Goal: Find contact information: Find contact information

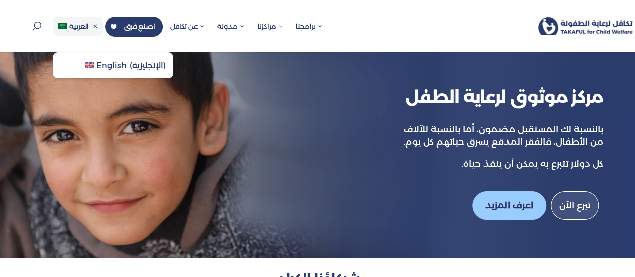
click at [96, 20] on span "العربية" at bounding box center [78, 26] width 50 height 19
click at [99, 59] on span "English ( الإنجليزية )" at bounding box center [113, 65] width 121 height 26
click at [103, 63] on span "English" at bounding box center [111, 66] width 31 height 10
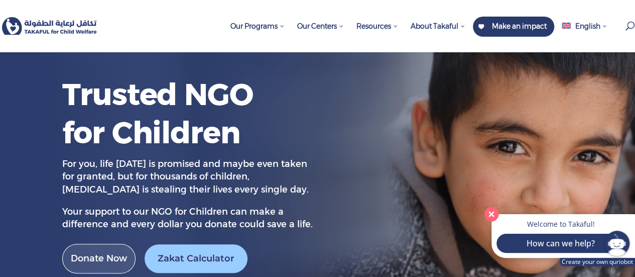
click at [493, 212] on button "Close" at bounding box center [492, 213] width 21 height 21
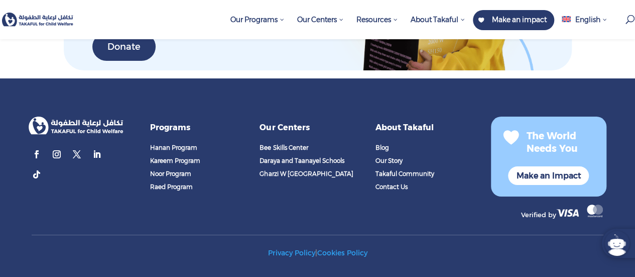
scroll to position [3744, 0]
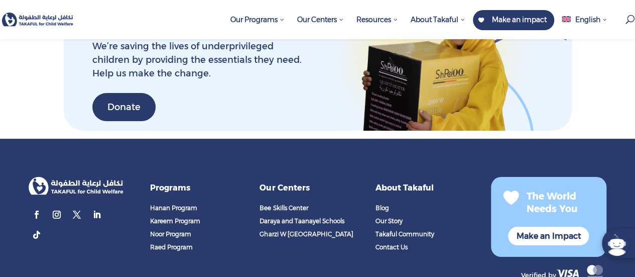
click at [388, 243] on span "Contact Us" at bounding box center [392, 247] width 32 height 8
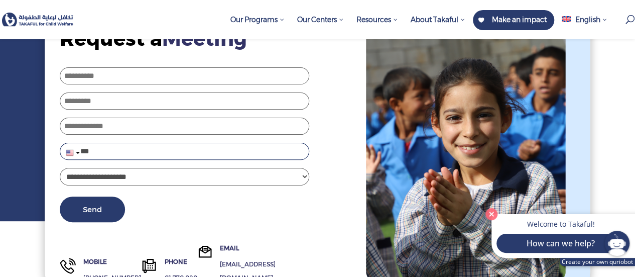
scroll to position [100, 0]
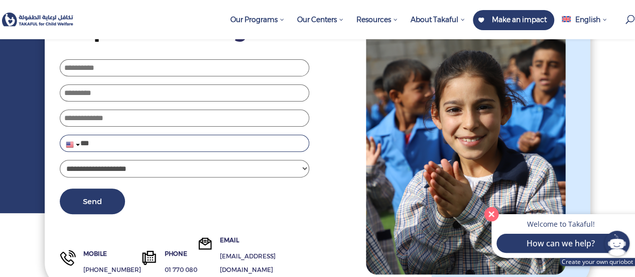
click at [488, 212] on button "Close" at bounding box center [492, 213] width 21 height 21
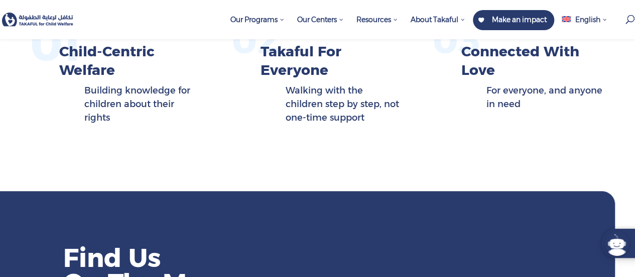
scroll to position [452, 0]
